Goal: Obtain resource: Obtain resource

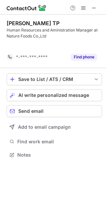
scroll to position [139, 106]
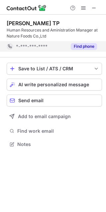
click at [72, 47] on button "Find phone" at bounding box center [84, 46] width 26 height 7
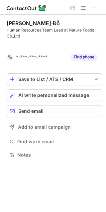
scroll to position [139, 106]
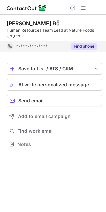
click at [78, 42] on div "Find phone" at bounding box center [82, 46] width 30 height 11
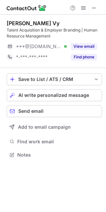
scroll to position [150, 106]
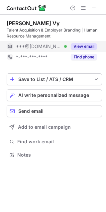
click at [87, 44] on button "View email" at bounding box center [84, 46] width 26 height 7
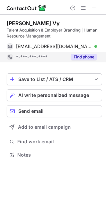
click at [89, 55] on button "Find phone" at bounding box center [84, 57] width 26 height 7
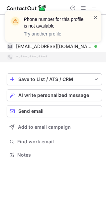
click at [95, 17] on span at bounding box center [95, 17] width 5 height 7
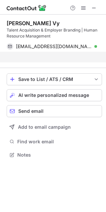
scroll to position [139, 106]
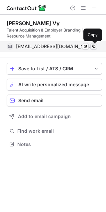
click at [93, 45] on span at bounding box center [93, 46] width 5 height 5
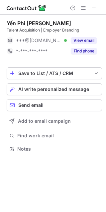
scroll to position [144, 106]
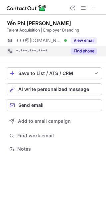
click at [91, 49] on button "Find phone" at bounding box center [84, 51] width 26 height 7
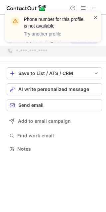
click at [94, 18] on span at bounding box center [95, 17] width 5 height 7
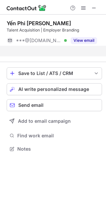
scroll to position [133, 106]
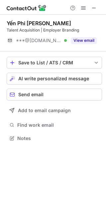
click at [86, 41] on div "Phone number for this profile is not available Try another profile Yến Phi Hoàn…" at bounding box center [53, 106] width 106 height 212
click at [86, 41] on button "View email" at bounding box center [84, 40] width 26 height 7
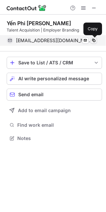
click at [94, 41] on span at bounding box center [93, 40] width 5 height 5
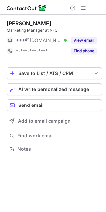
scroll to position [144, 106]
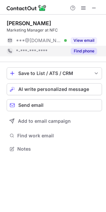
click at [87, 51] on button "Find phone" at bounding box center [84, 51] width 26 height 7
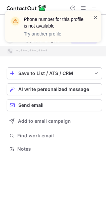
click at [96, 18] on span at bounding box center [95, 17] width 5 height 7
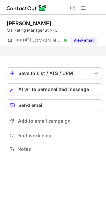
scroll to position [133, 106]
click at [90, 40] on div "Phone number for this profile is not available Try another profile ThanhTrang N…" at bounding box center [53, 106] width 106 height 212
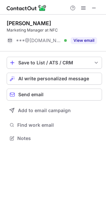
click at [90, 40] on button "View email" at bounding box center [84, 40] width 26 height 7
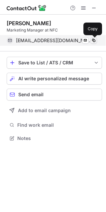
click at [95, 42] on span at bounding box center [93, 40] width 5 height 5
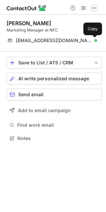
click at [96, 9] on span at bounding box center [93, 7] width 5 height 5
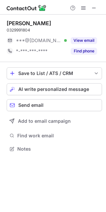
scroll to position [144, 106]
